Goal: Transaction & Acquisition: Purchase product/service

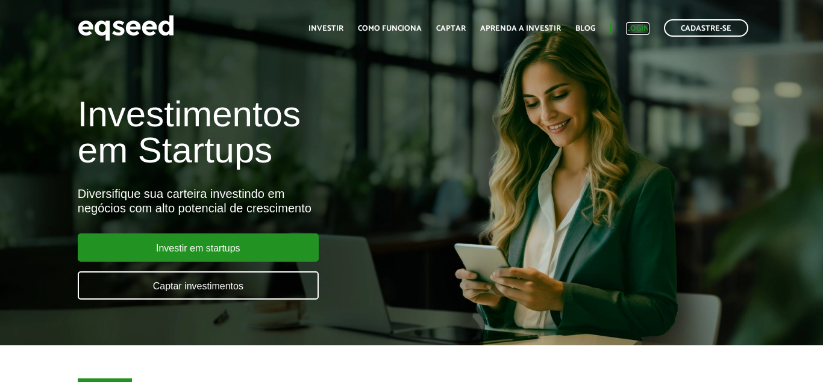
click at [637, 31] on link "Login" at bounding box center [637, 29] width 23 height 8
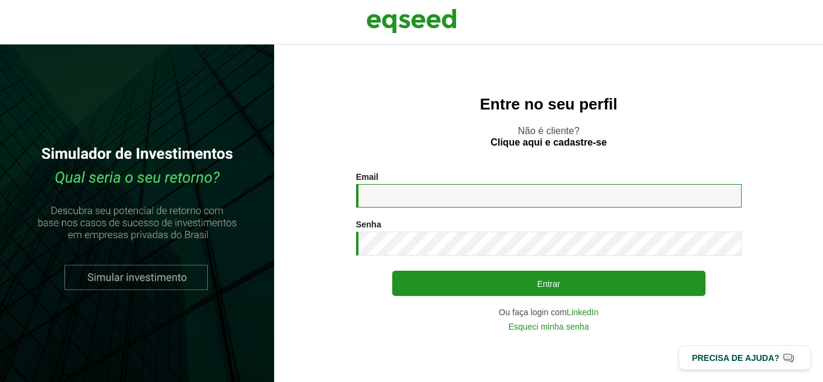
click at [396, 194] on input "Email *" at bounding box center [548, 195] width 385 height 23
type input "**********"
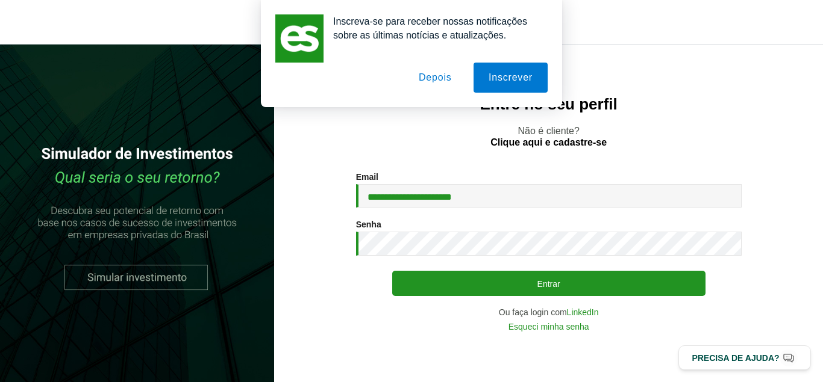
click at [444, 77] on button "Depois" at bounding box center [434, 78] width 63 height 30
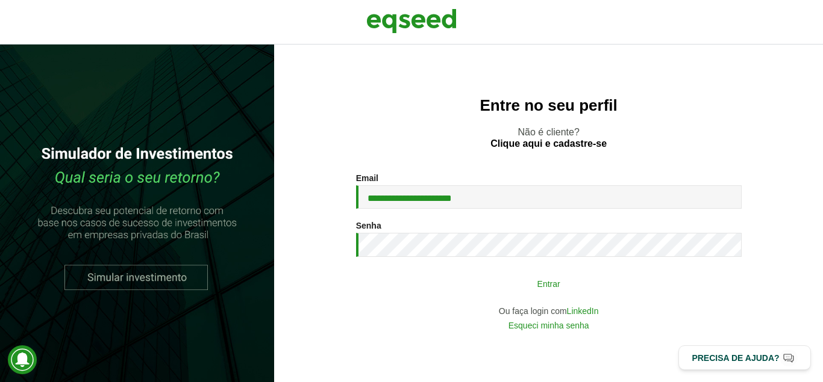
click at [492, 280] on button "Entrar" at bounding box center [548, 283] width 313 height 23
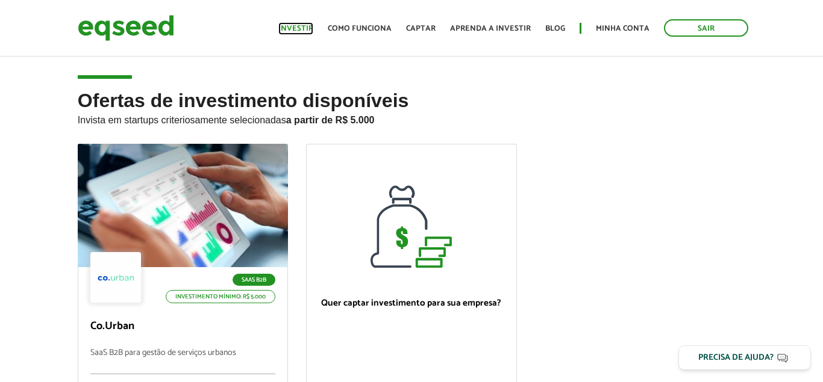
click at [299, 26] on link "Investir" at bounding box center [295, 29] width 35 height 8
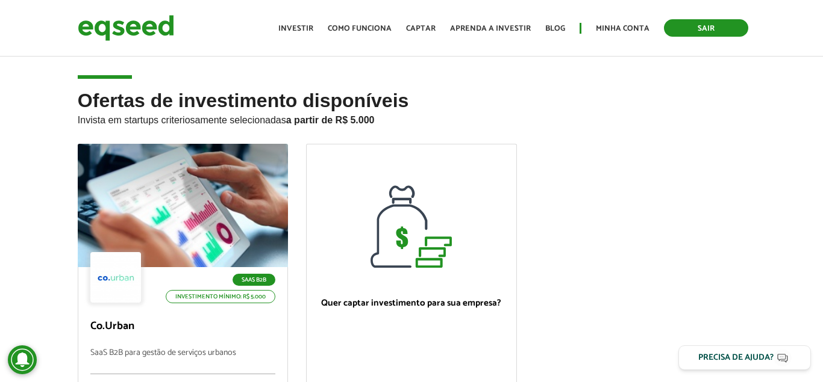
click at [702, 24] on link "Sair" at bounding box center [706, 27] width 84 height 17
